Goal: Check status: Check status

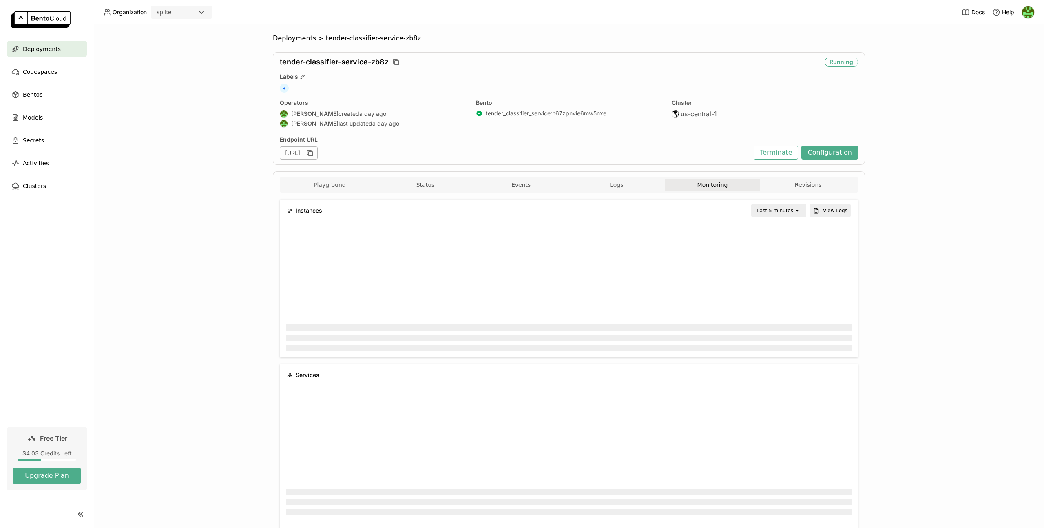
click at [518, 136] on div "Endpoint URL" at bounding box center [515, 139] width 470 height 7
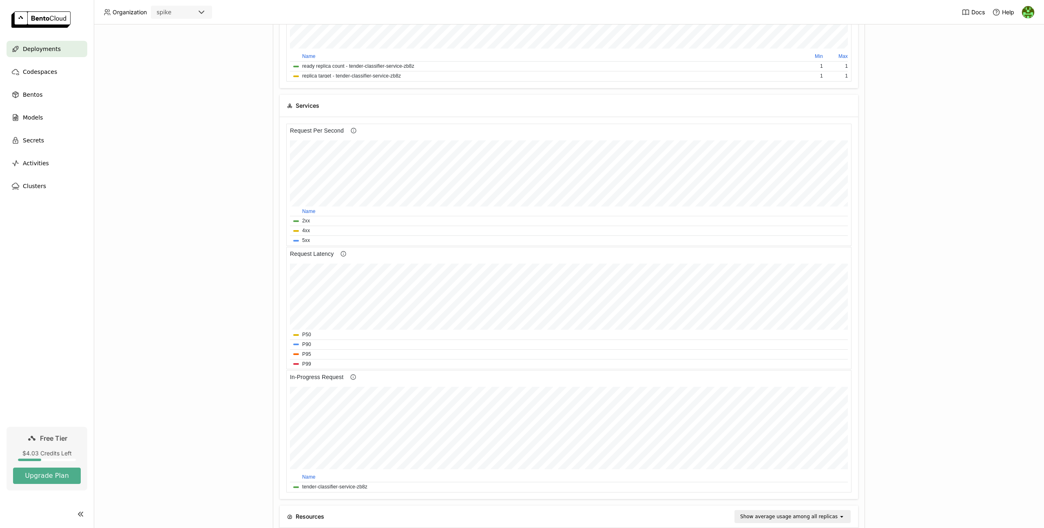
scroll to position [567, 0]
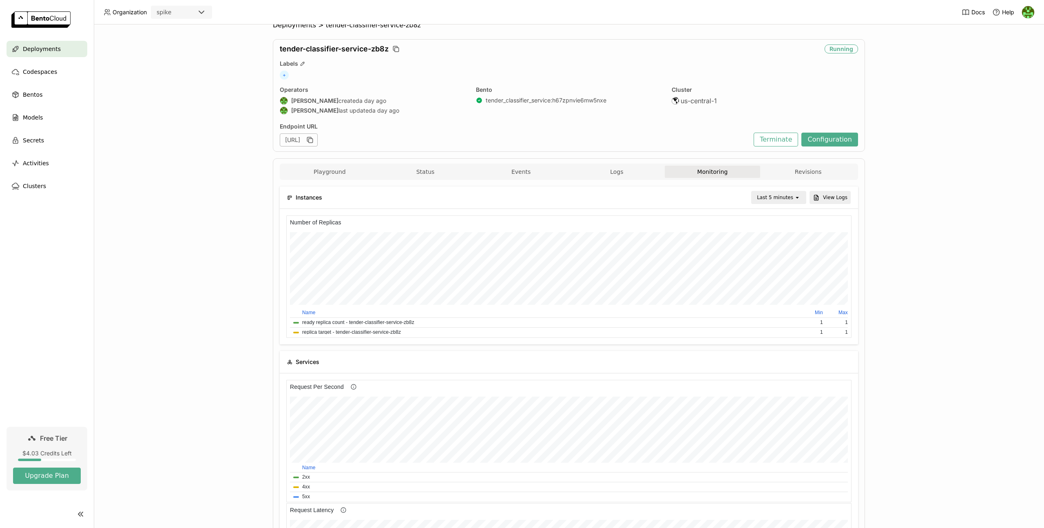
click at [893, 254] on div "Deployments > tender-classifier-service-zb8z tender-classifier-service-zb8z Run…" at bounding box center [569, 275] width 950 height 503
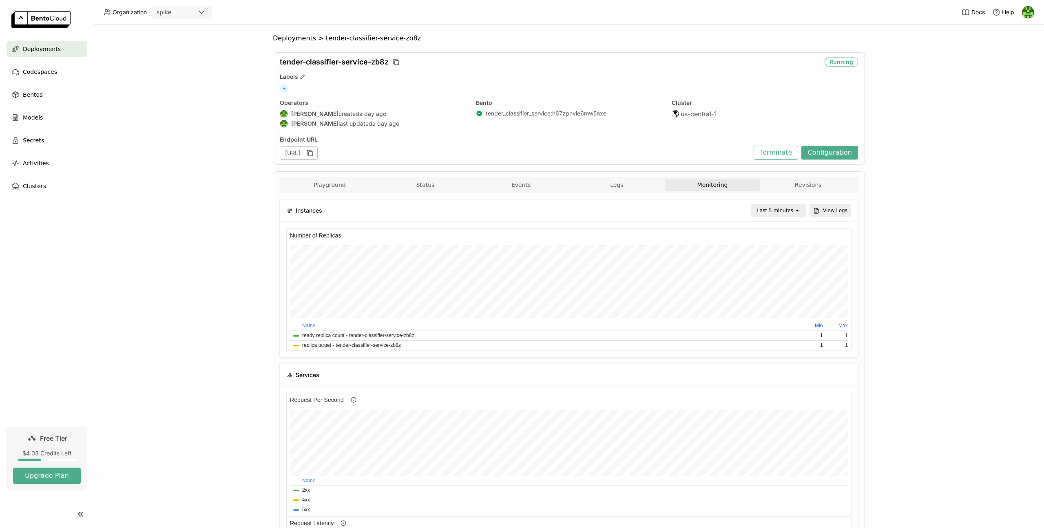
click at [897, 381] on div "Deployments > tender-classifier-service-zb8z tender-classifier-service-zb8z Run…" at bounding box center [569, 275] width 950 height 503
click at [273, 105] on div "tender-classifier-service-zb8z Running Labels + Operators [PERSON_NAME] created…" at bounding box center [569, 108] width 592 height 113
click at [356, 80] on div "Labels" at bounding box center [569, 76] width 578 height 7
click at [351, 95] on div "tender-classifier-service-zb8z Running Labels + Operators [PERSON_NAME] created…" at bounding box center [569, 108] width 592 height 113
click at [419, 117] on div "[PERSON_NAME] created a day ago" at bounding box center [373, 114] width 186 height 8
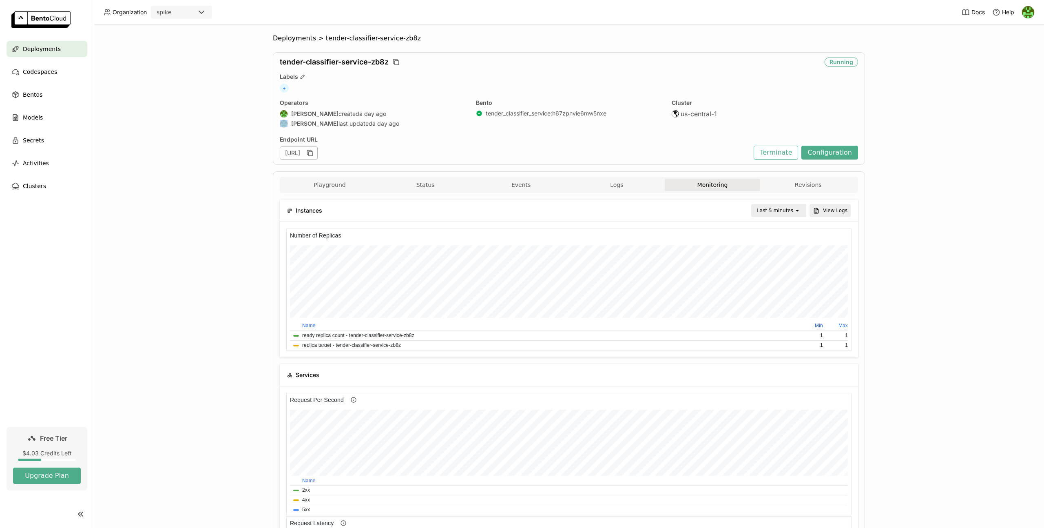
click at [419, 117] on div "[PERSON_NAME] created a day ago" at bounding box center [373, 114] width 186 height 8
click at [419, 115] on div "[PERSON_NAME] created a day ago" at bounding box center [373, 114] width 186 height 8
click at [896, 317] on div "Deployments > tender-classifier-service-zb8z tender-classifier-service-zb8z Run…" at bounding box center [569, 275] width 950 height 503
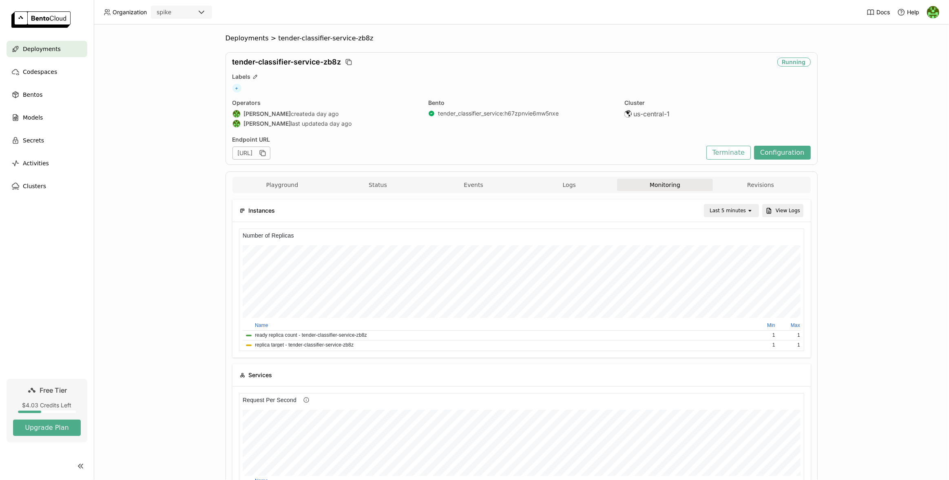
scroll to position [119, 279]
